Goal: Task Accomplishment & Management: Use online tool/utility

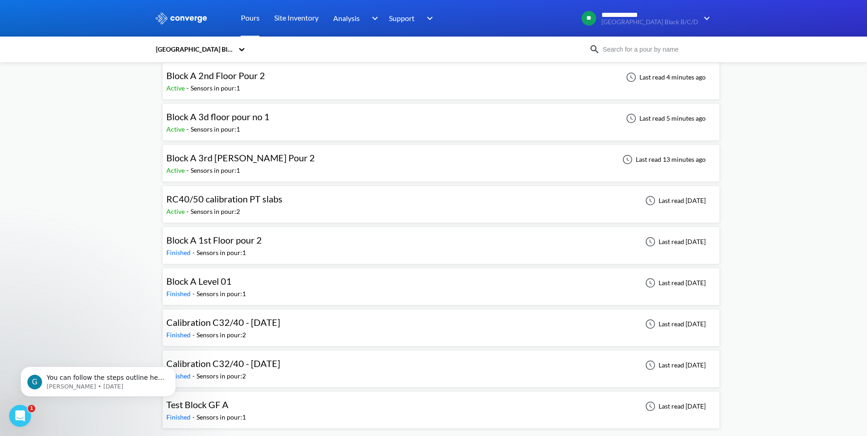
scroll to position [45, 0]
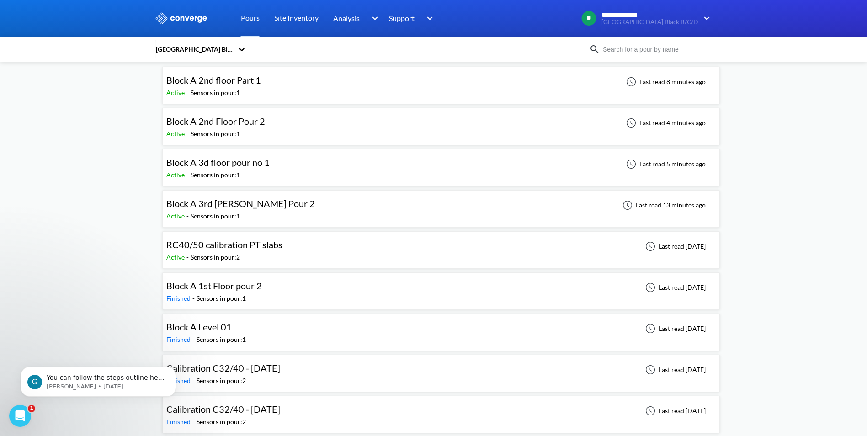
click at [239, 200] on span "Block A 3rd [PERSON_NAME] Pour 2" at bounding box center [240, 203] width 149 height 11
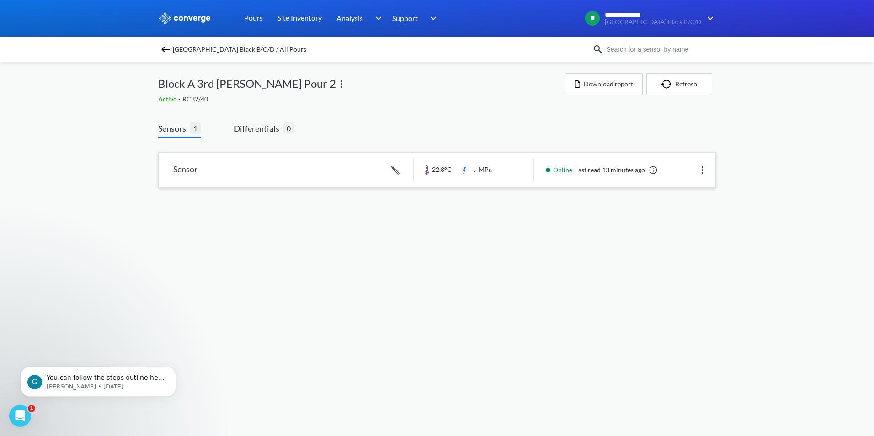
click at [183, 170] on link at bounding box center [437, 170] width 557 height 35
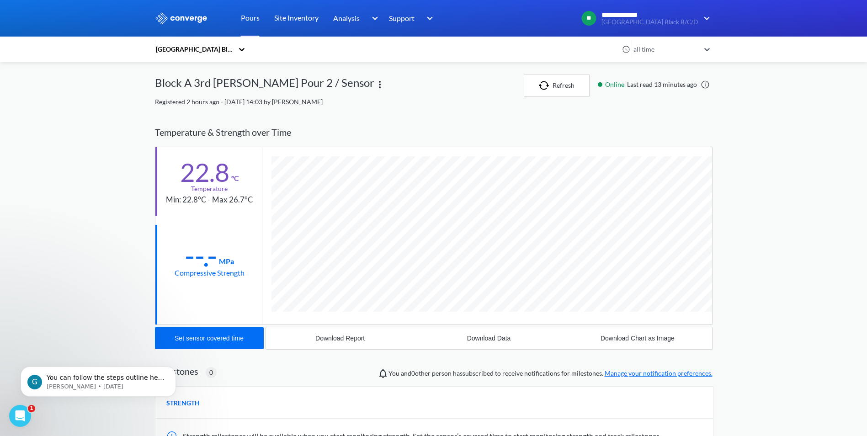
click at [374, 86] on img at bounding box center [379, 84] width 11 height 11
click at [327, 85] on div "Edit" at bounding box center [356, 84] width 58 height 17
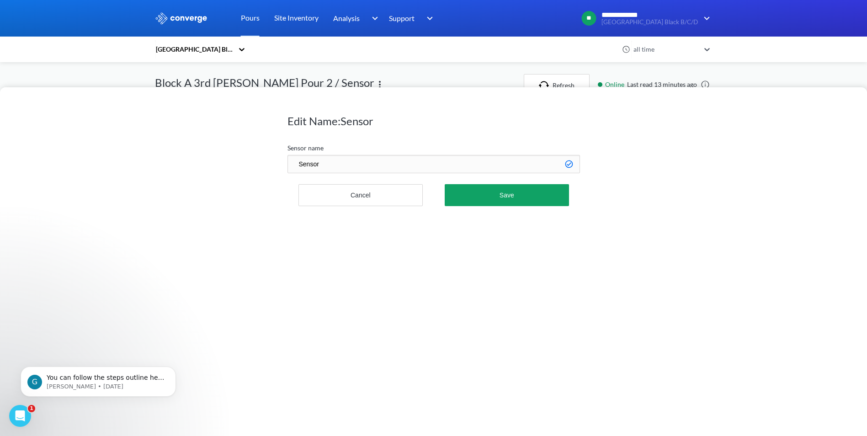
click at [753, 63] on div "Edit Name: Sensor Sensor name Sensor Cancel Save" at bounding box center [433, 218] width 867 height 436
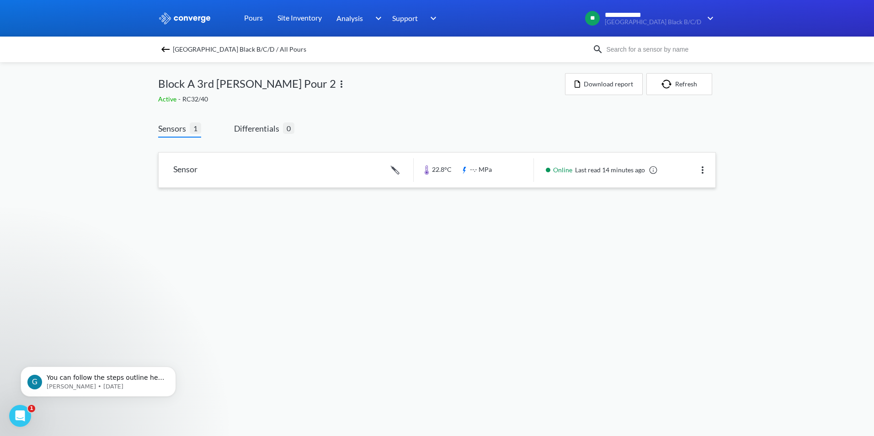
click at [704, 171] on img at bounding box center [702, 169] width 11 height 11
click at [552, 212] on body "**********" at bounding box center [437, 218] width 874 height 436
click at [336, 83] on img at bounding box center [341, 84] width 11 height 11
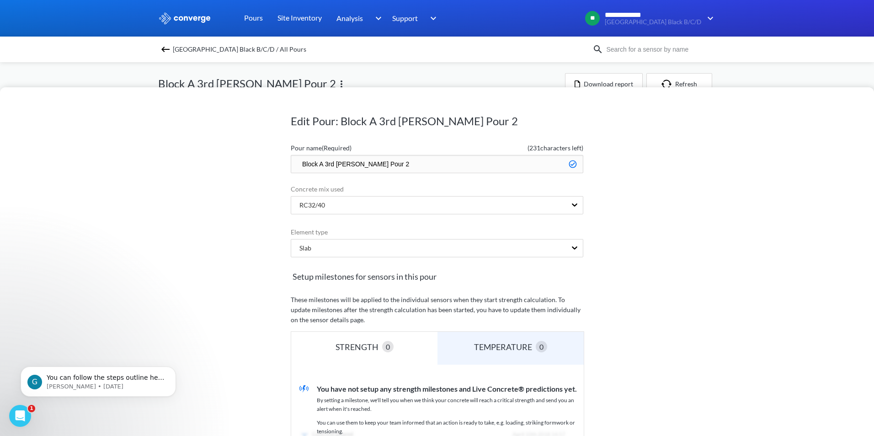
click at [772, 75] on div "Edit Pour: Block A 3rd [PERSON_NAME] Pour 2 Pour name (Required) ( 231 characte…" at bounding box center [437, 218] width 874 height 436
